Goal: Task Accomplishment & Management: Complete application form

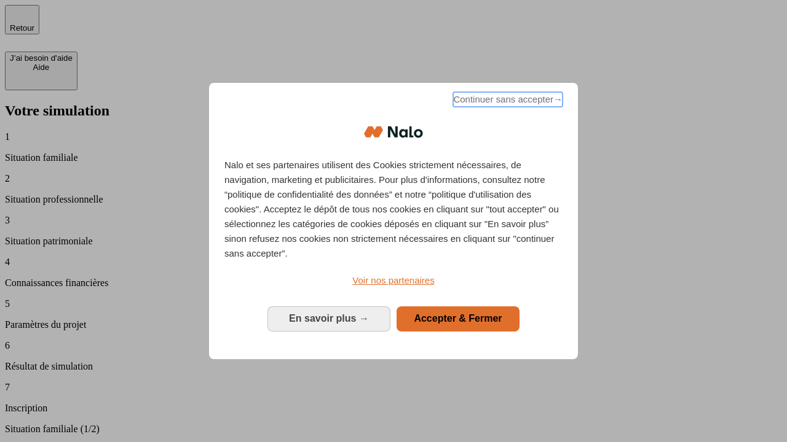
click at [506, 101] on span "Continuer sans accepter →" at bounding box center [507, 99] width 109 height 15
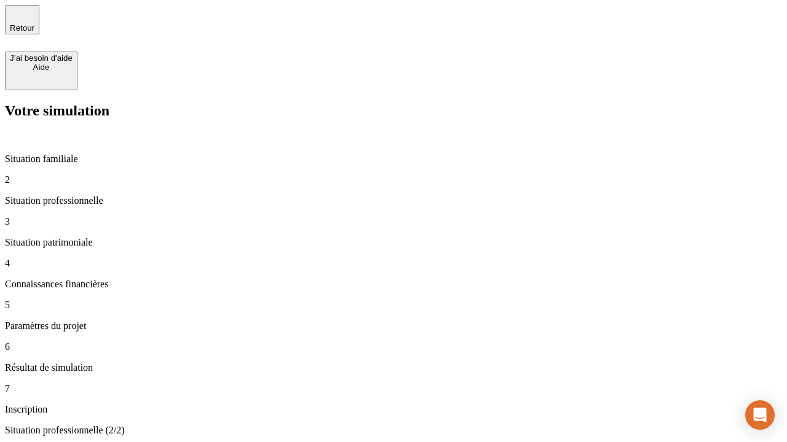
type input "30 000"
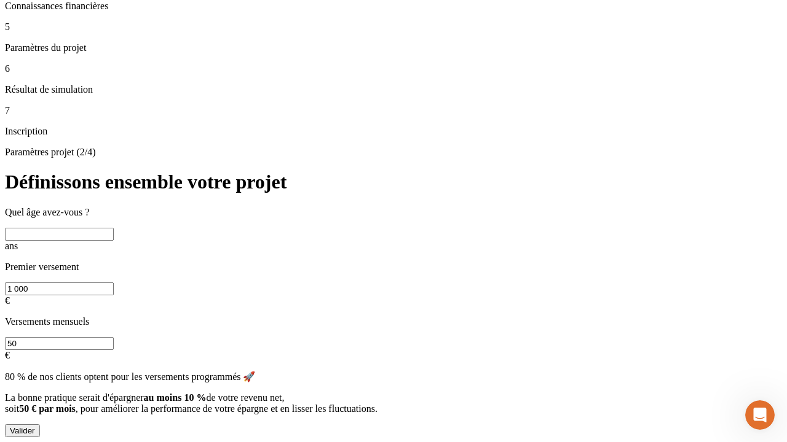
scroll to position [12, 0]
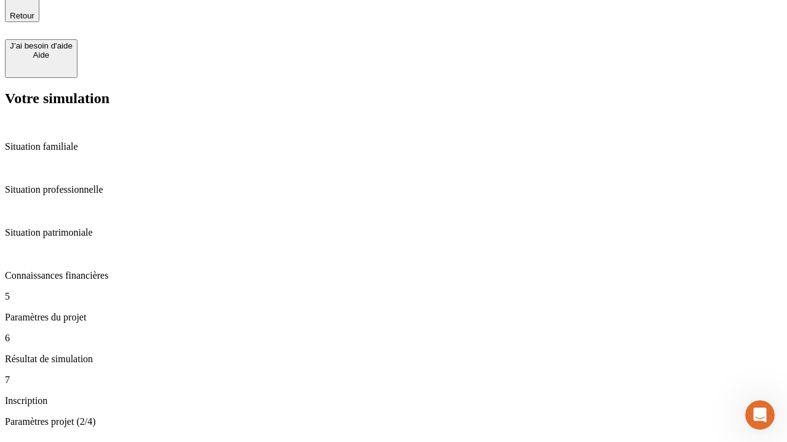
type input "25"
type input "1 000"
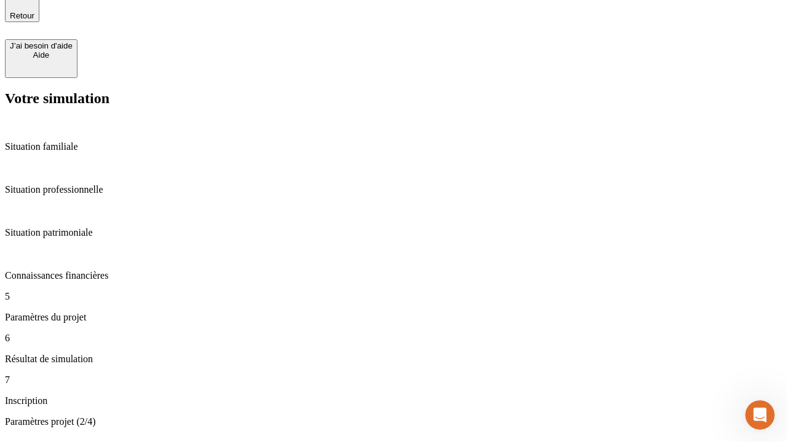
type input "640"
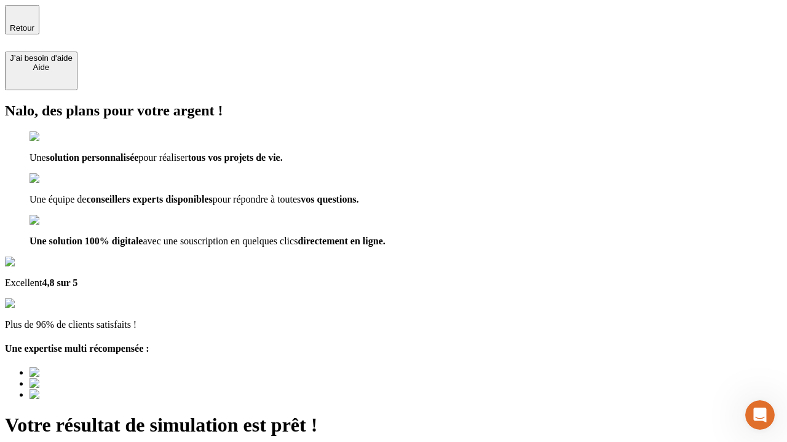
type input "[EMAIL_ADDRESS][PERSON_NAME][DOMAIN_NAME]"
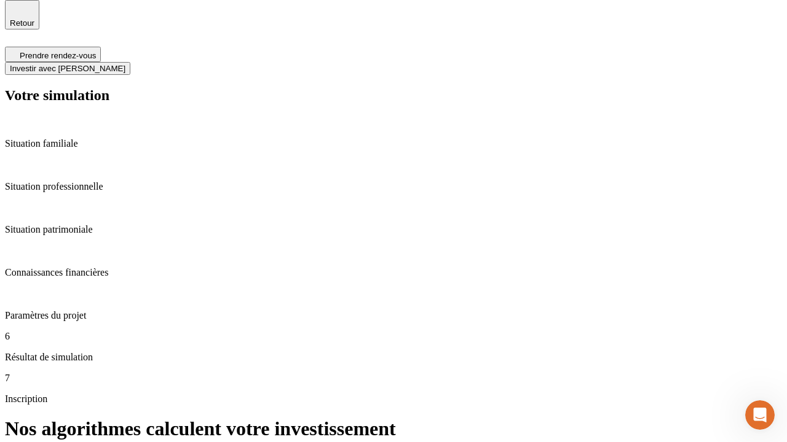
click at [125, 64] on span "Investir avec [PERSON_NAME]" at bounding box center [68, 68] width 116 height 9
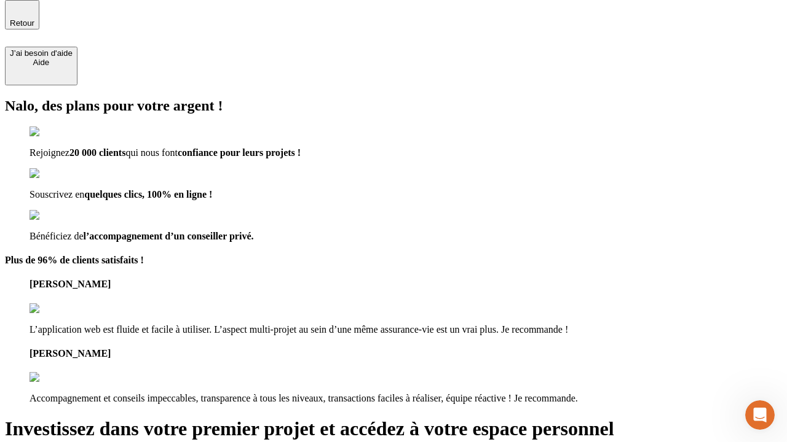
scroll to position [4, 0]
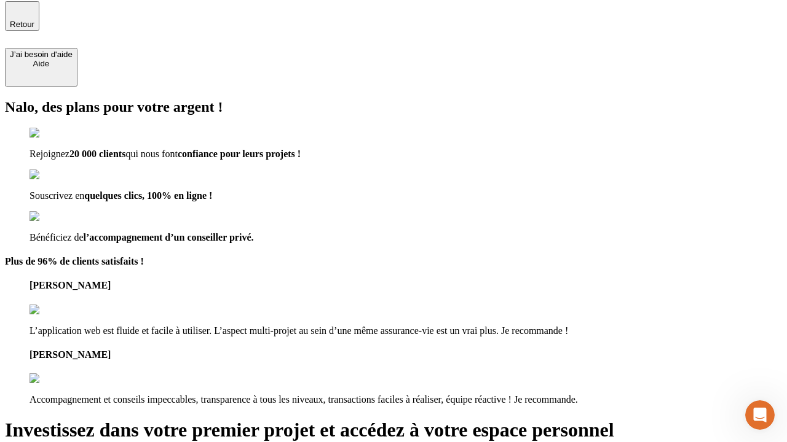
type input "[PERSON_NAME][EMAIL_ADDRESS][DOMAIN_NAME]"
